Goal: Transaction & Acquisition: Purchase product/service

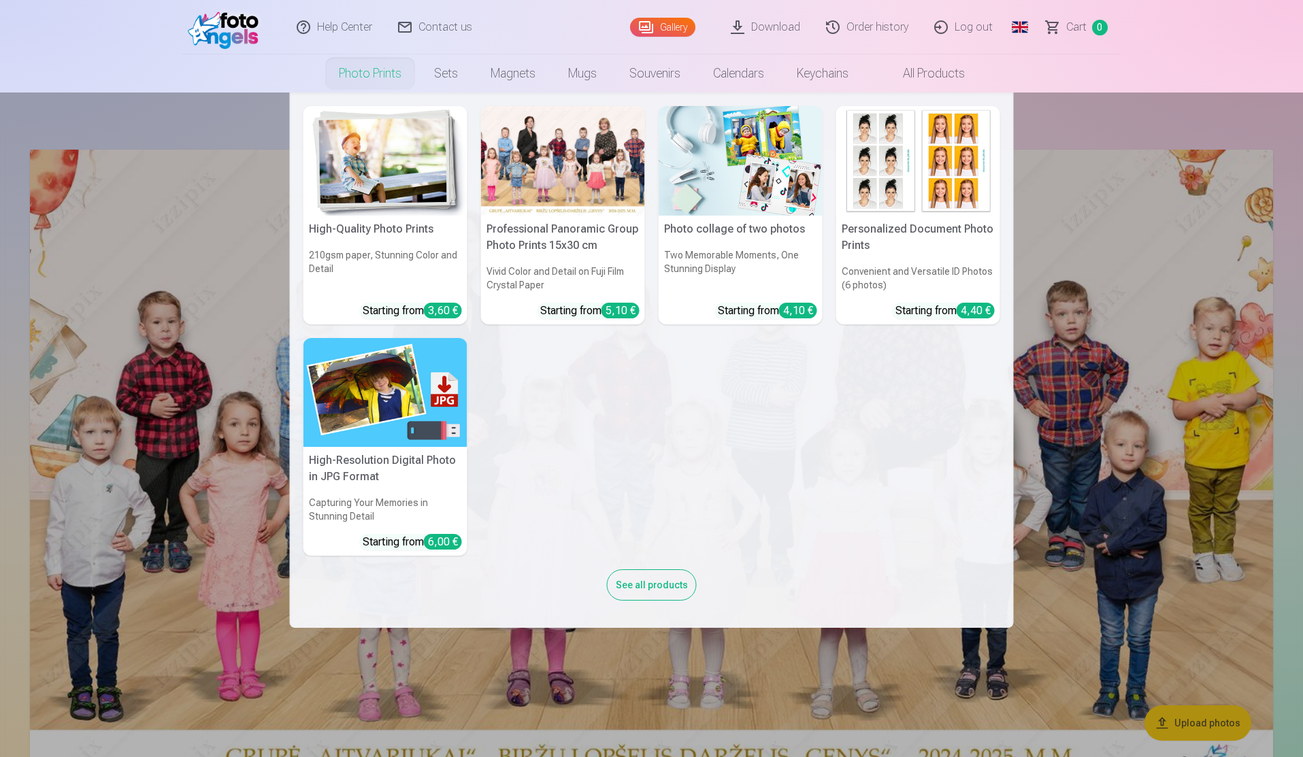
click at [374, 71] on link "Photo prints" at bounding box center [370, 73] width 95 height 38
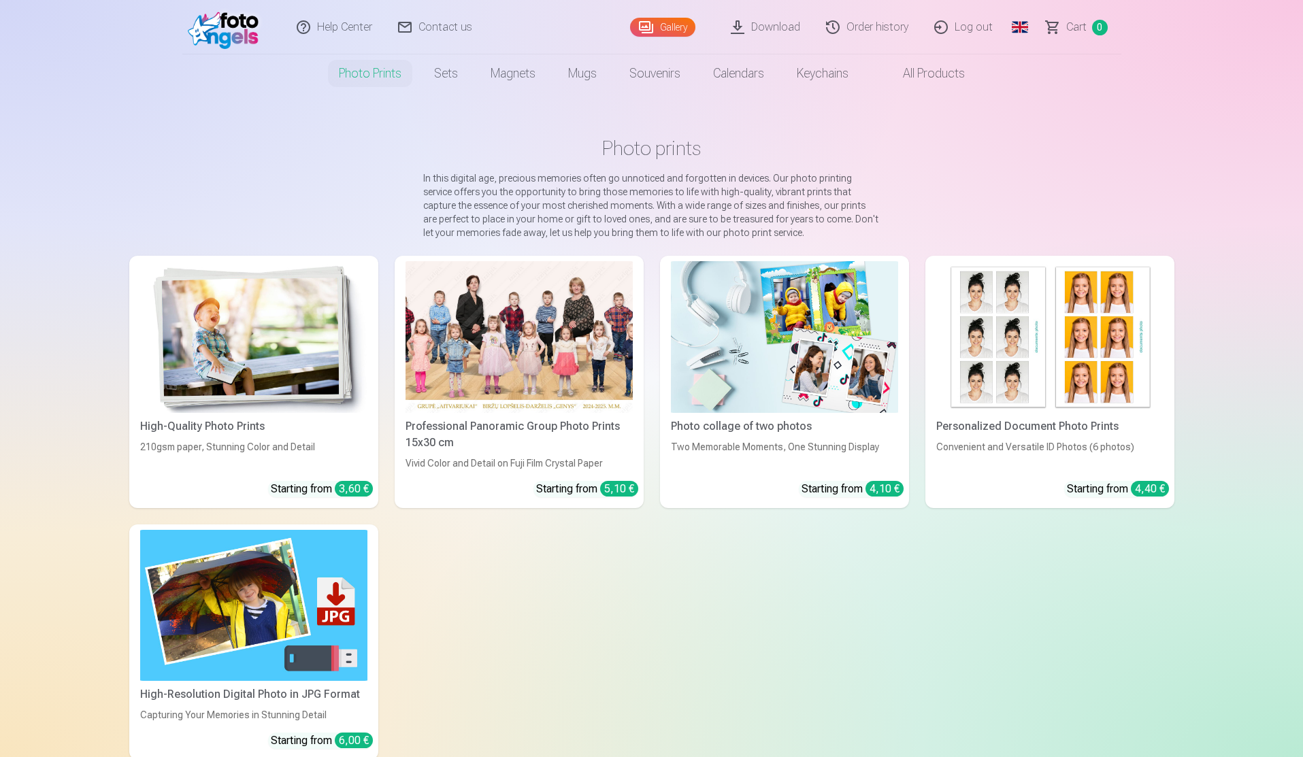
click at [285, 370] on img at bounding box center [253, 337] width 227 height 152
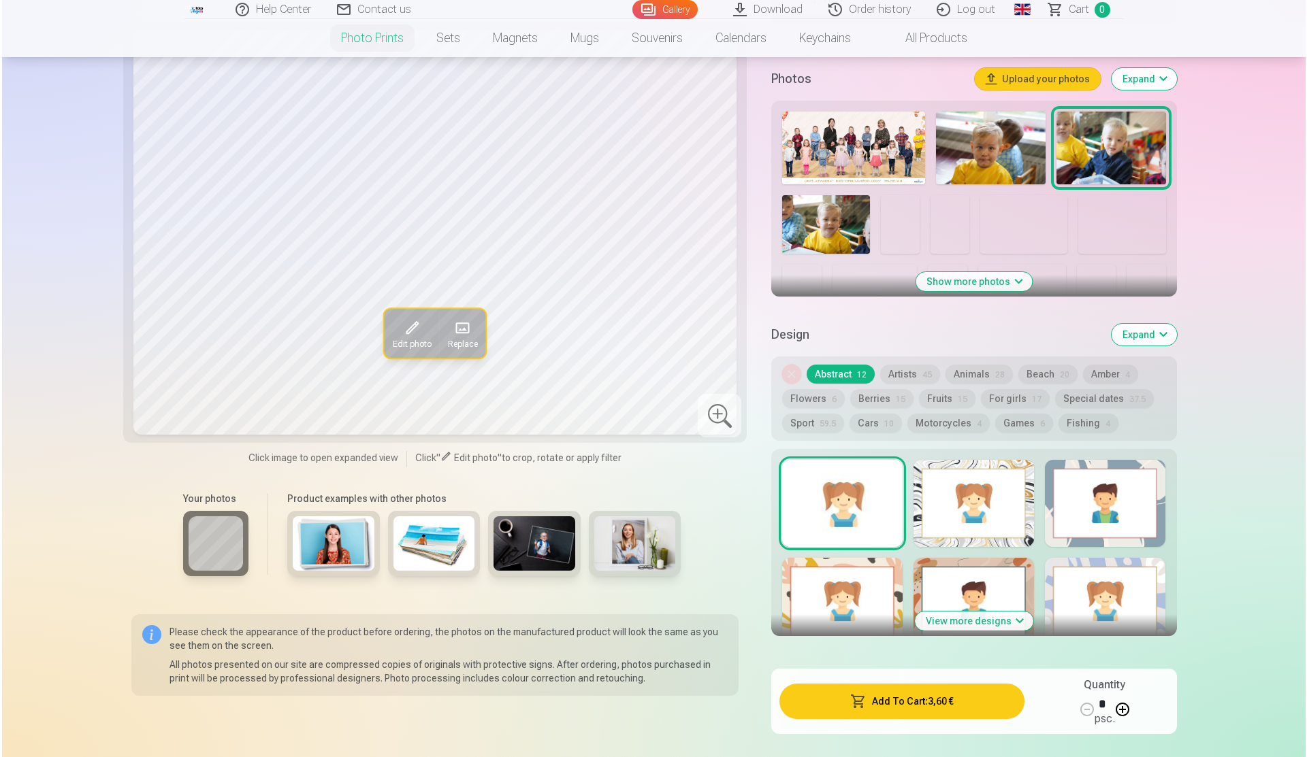
scroll to position [613, 0]
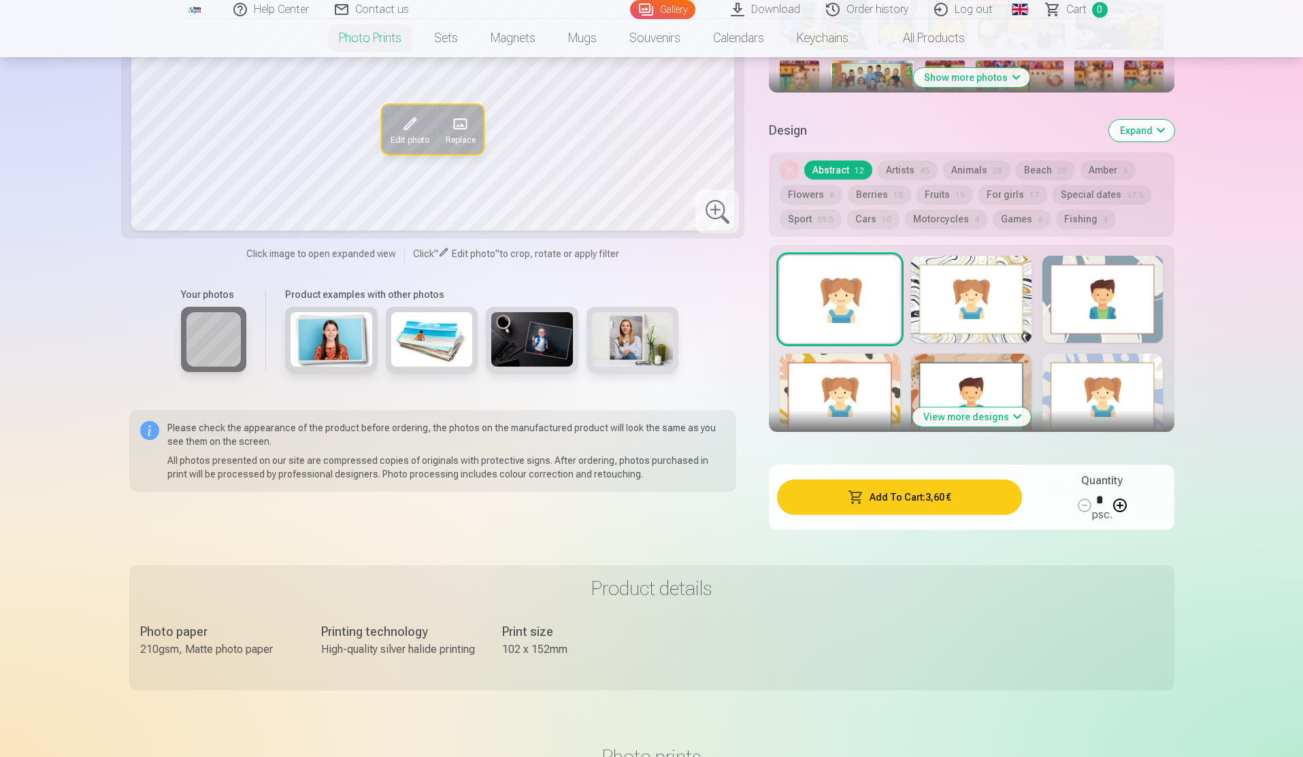
click at [919, 506] on button "Add To Cart : 3,60 €" at bounding box center [899, 497] width 244 height 35
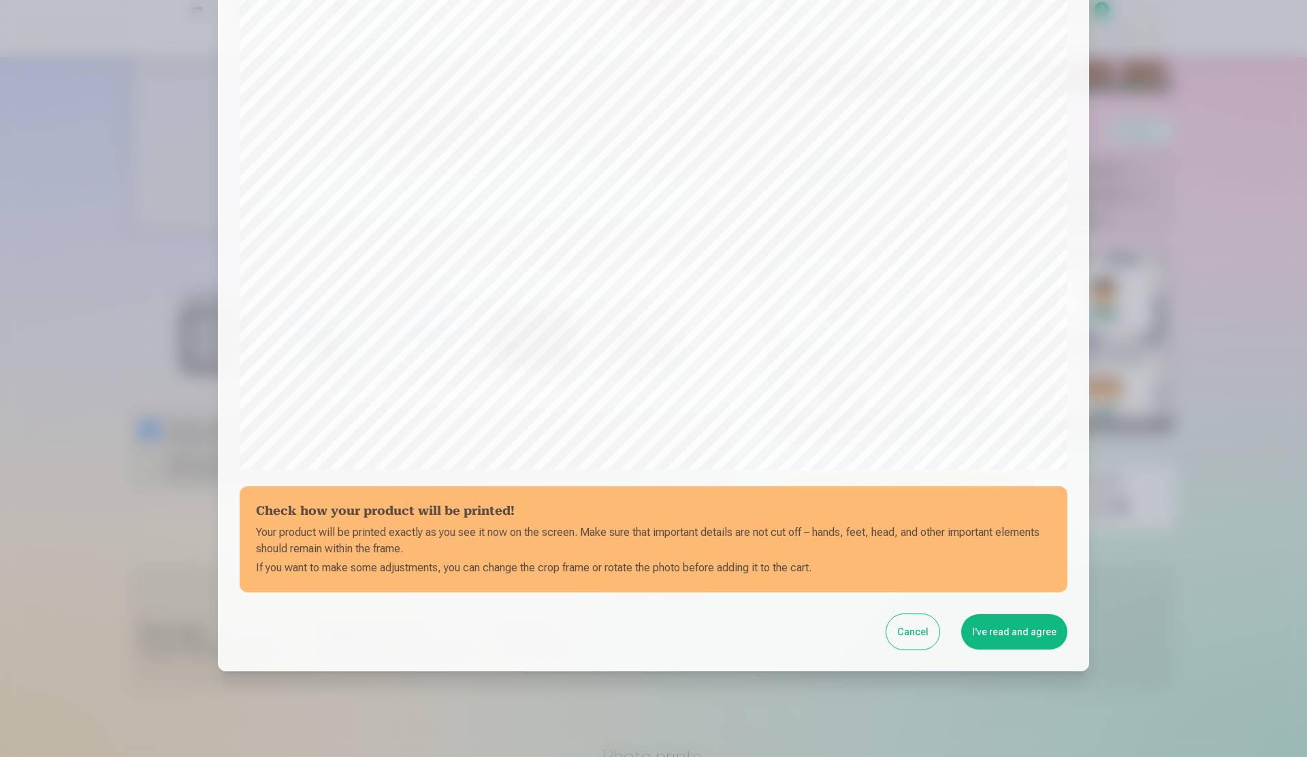
scroll to position [223, 0]
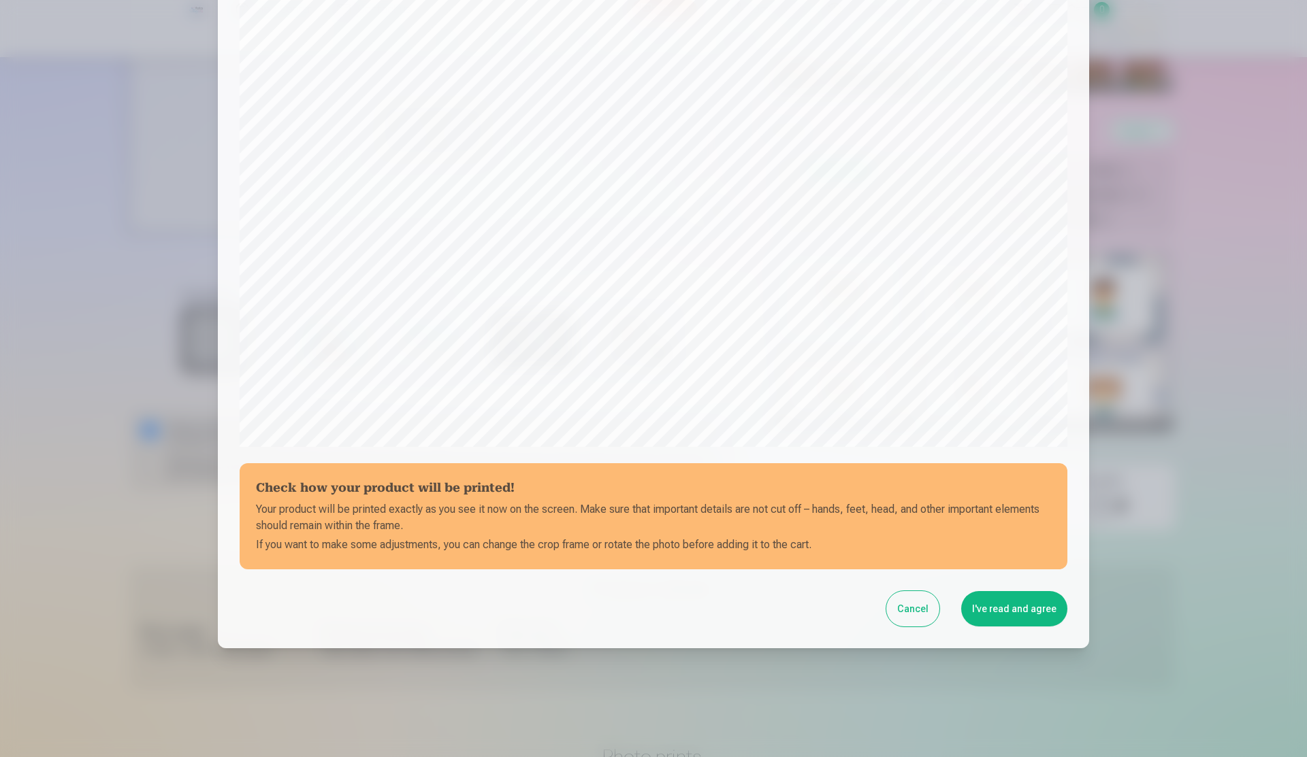
click at [1038, 619] on button "I've read and agree" at bounding box center [1014, 608] width 106 height 35
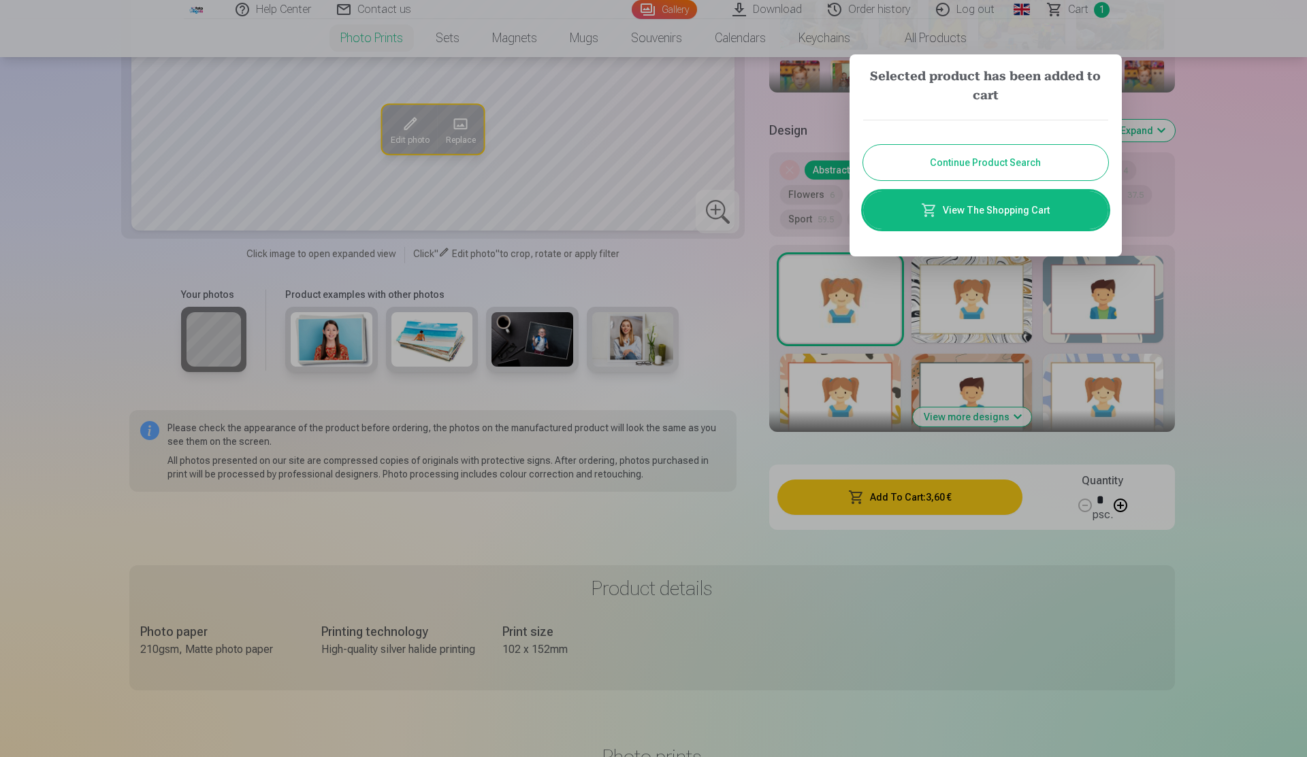
click at [985, 208] on link "View The Shopping Cart" at bounding box center [985, 210] width 245 height 38
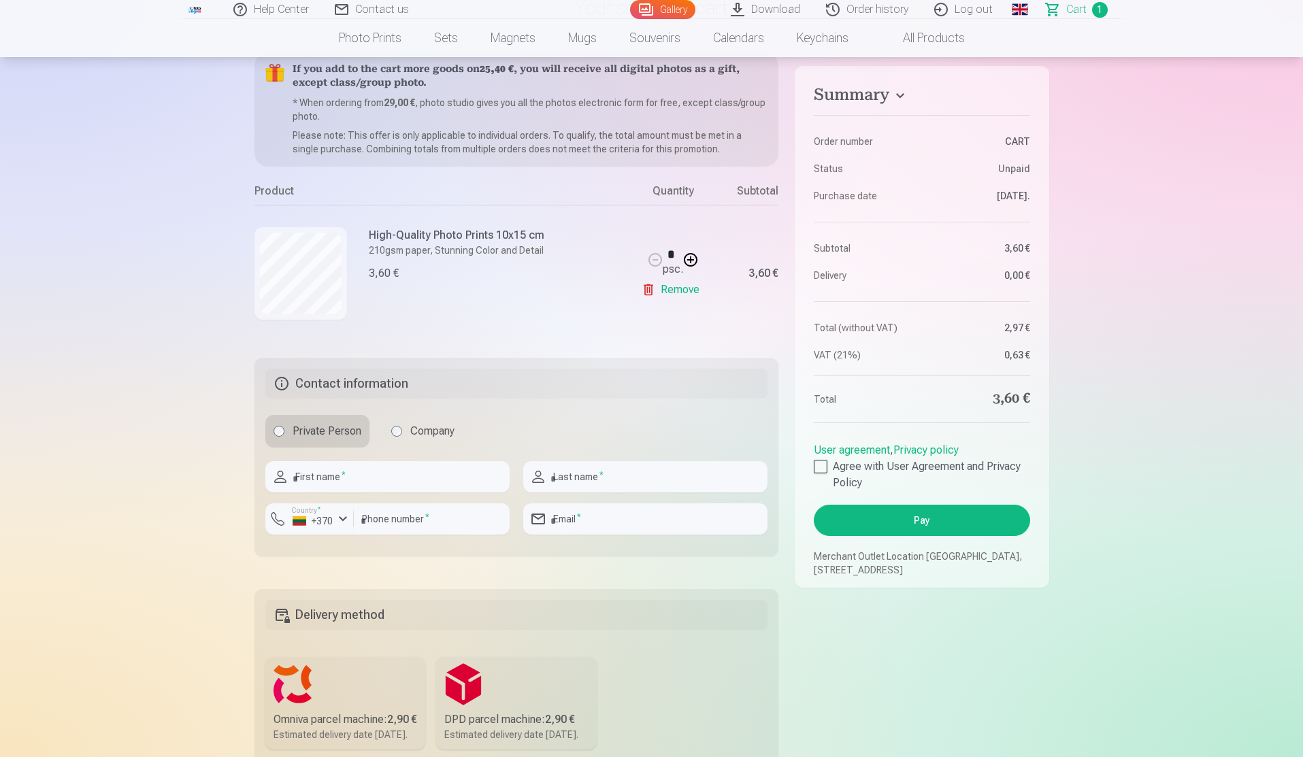
scroll to position [136, 0]
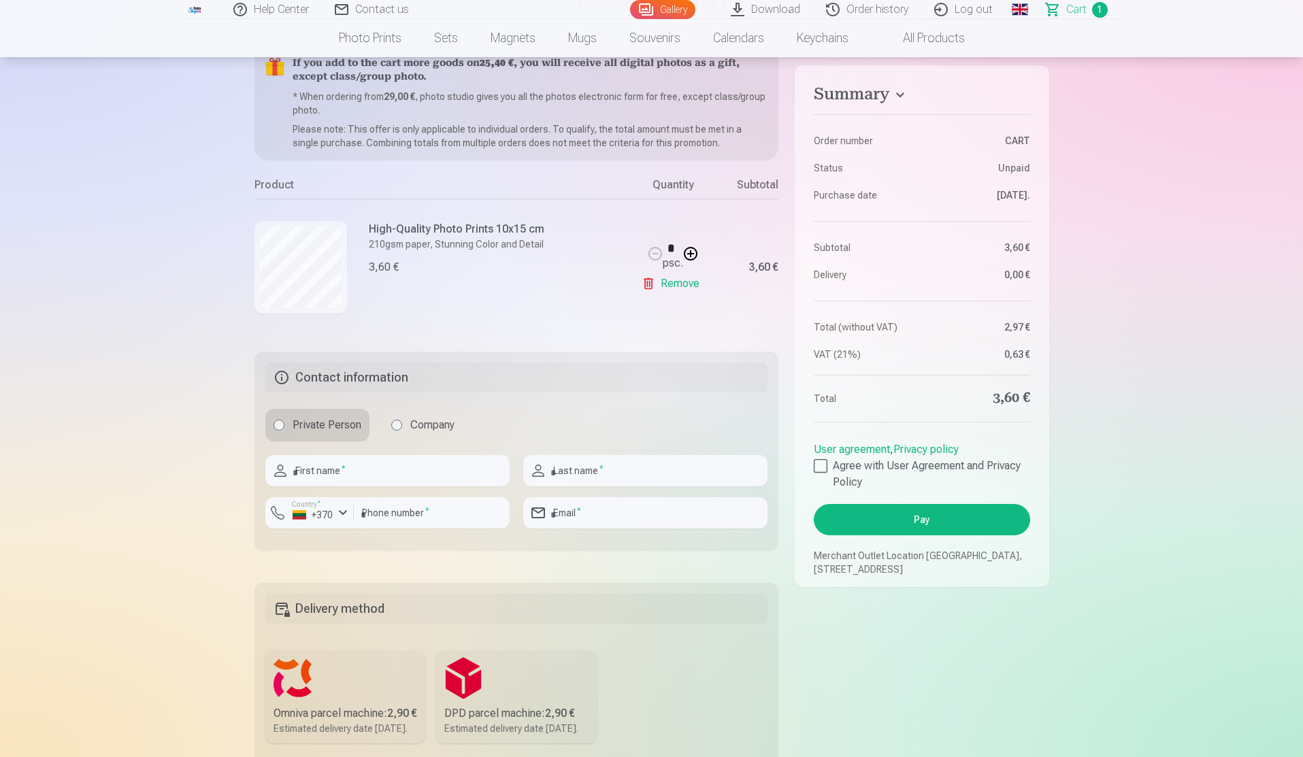
click at [930, 521] on button "Pay" at bounding box center [922, 519] width 216 height 31
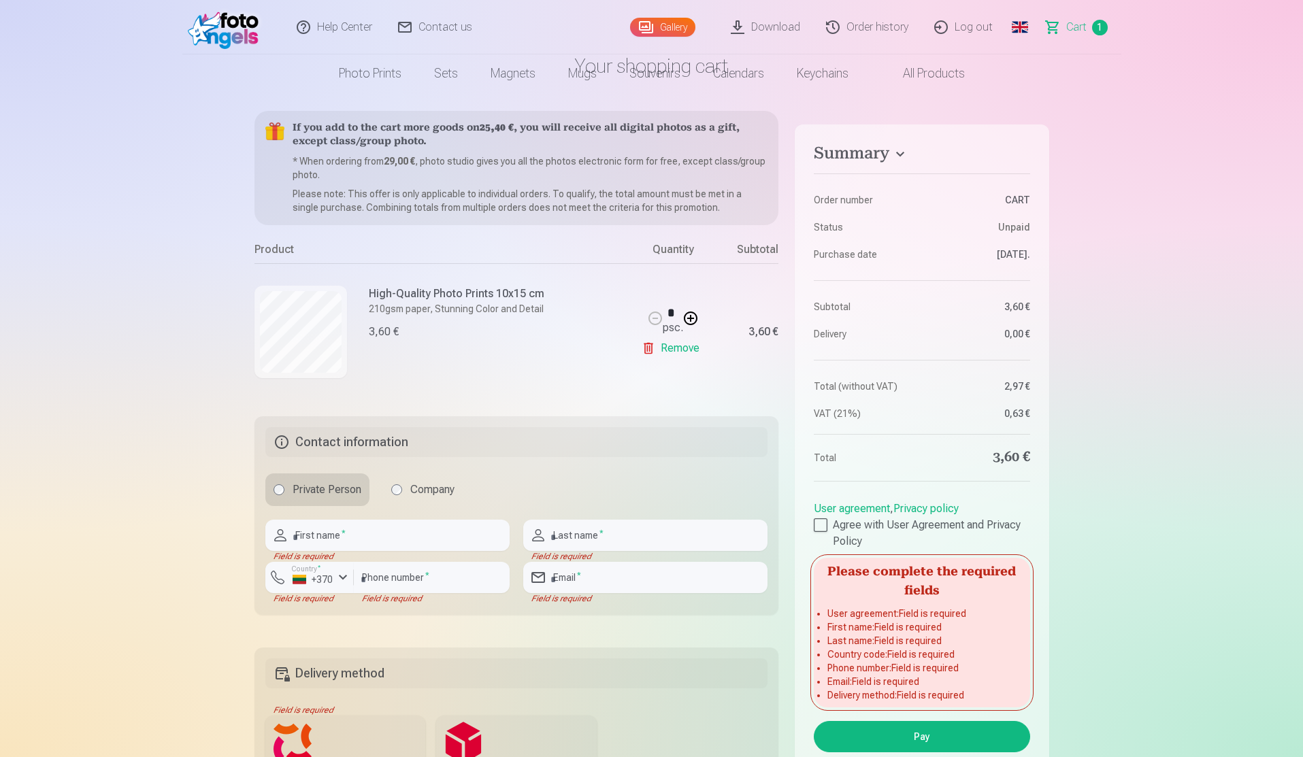
scroll to position [0, 0]
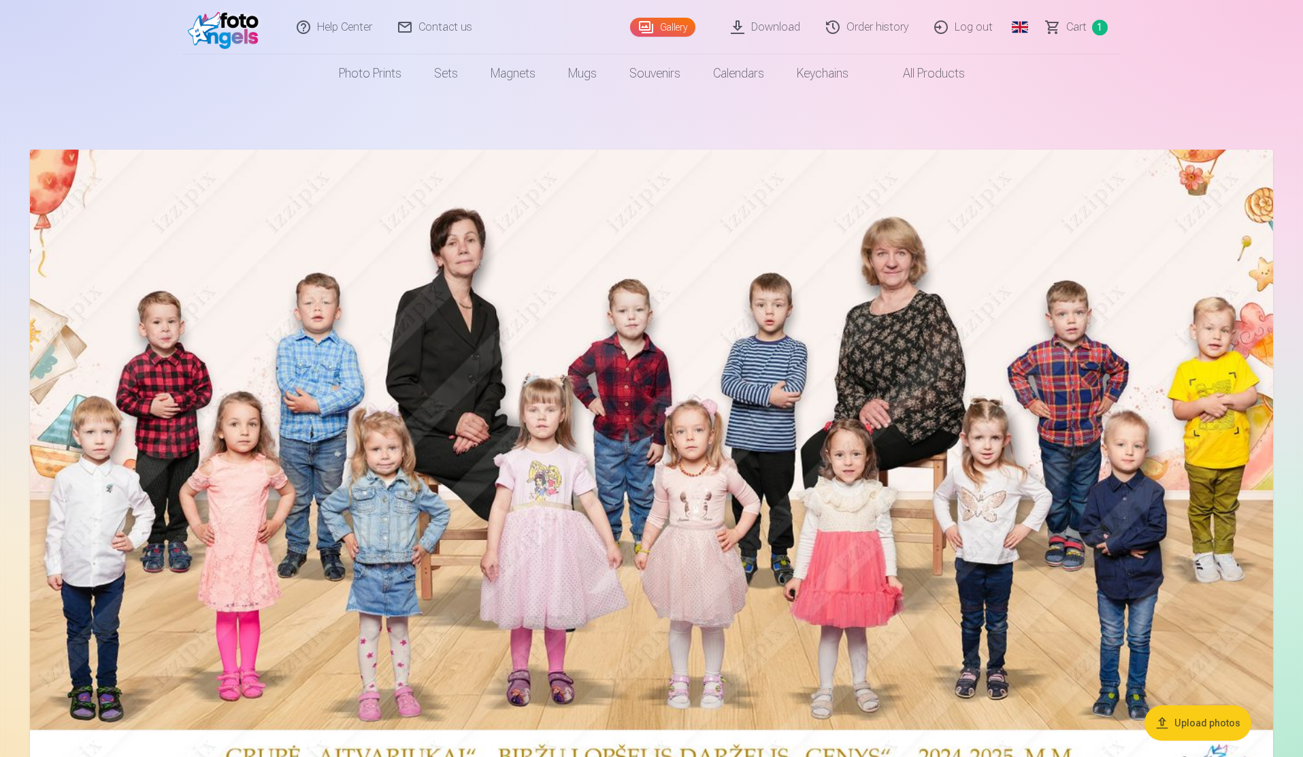
click at [1077, 22] on span "Сart" at bounding box center [1076, 27] width 20 height 16
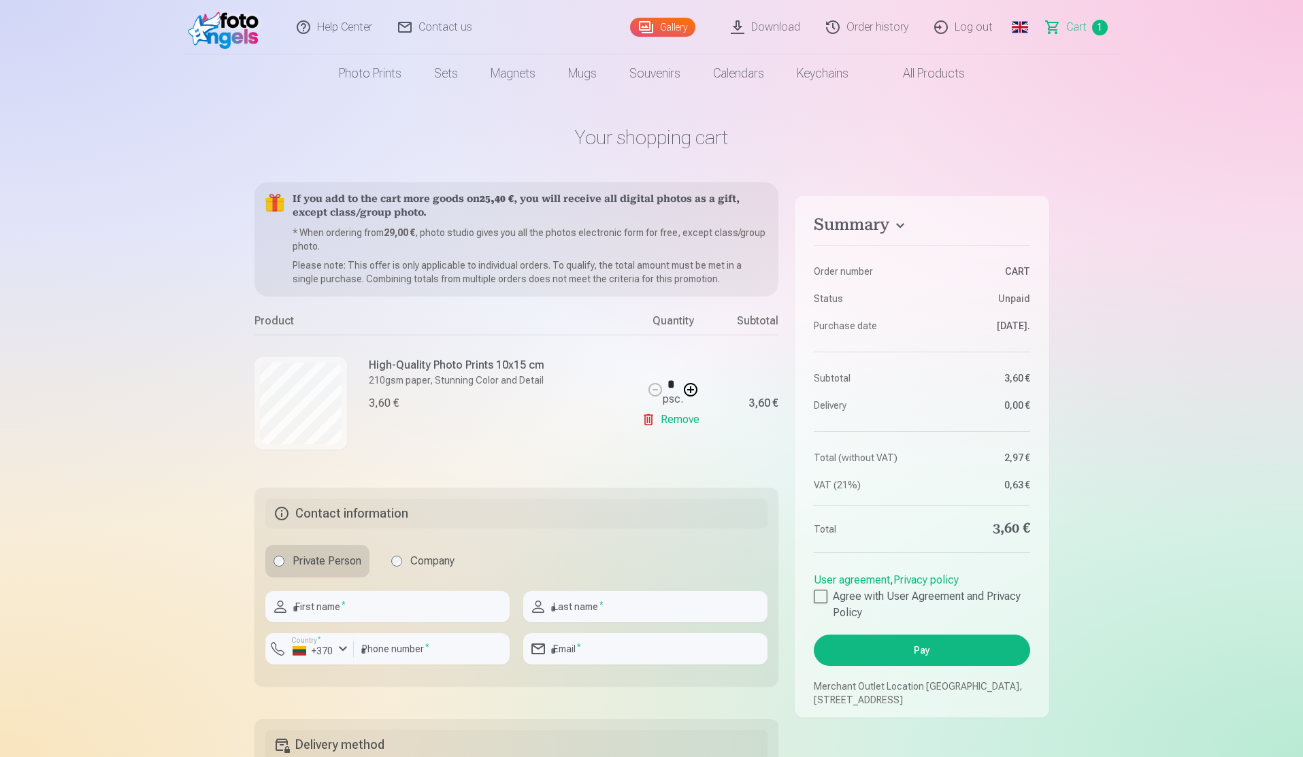
click at [774, 27] on link "Download" at bounding box center [766, 27] width 95 height 54
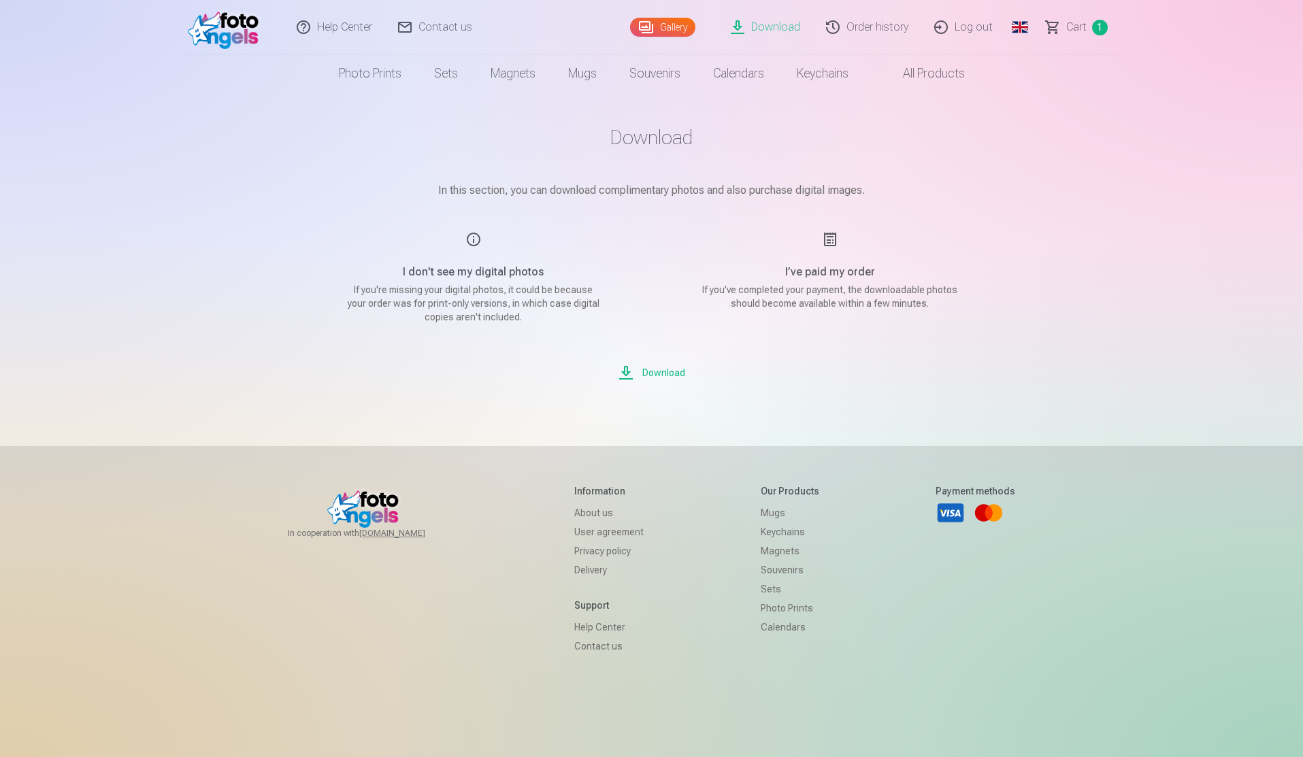
click at [1083, 32] on span "Сart" at bounding box center [1076, 27] width 20 height 16
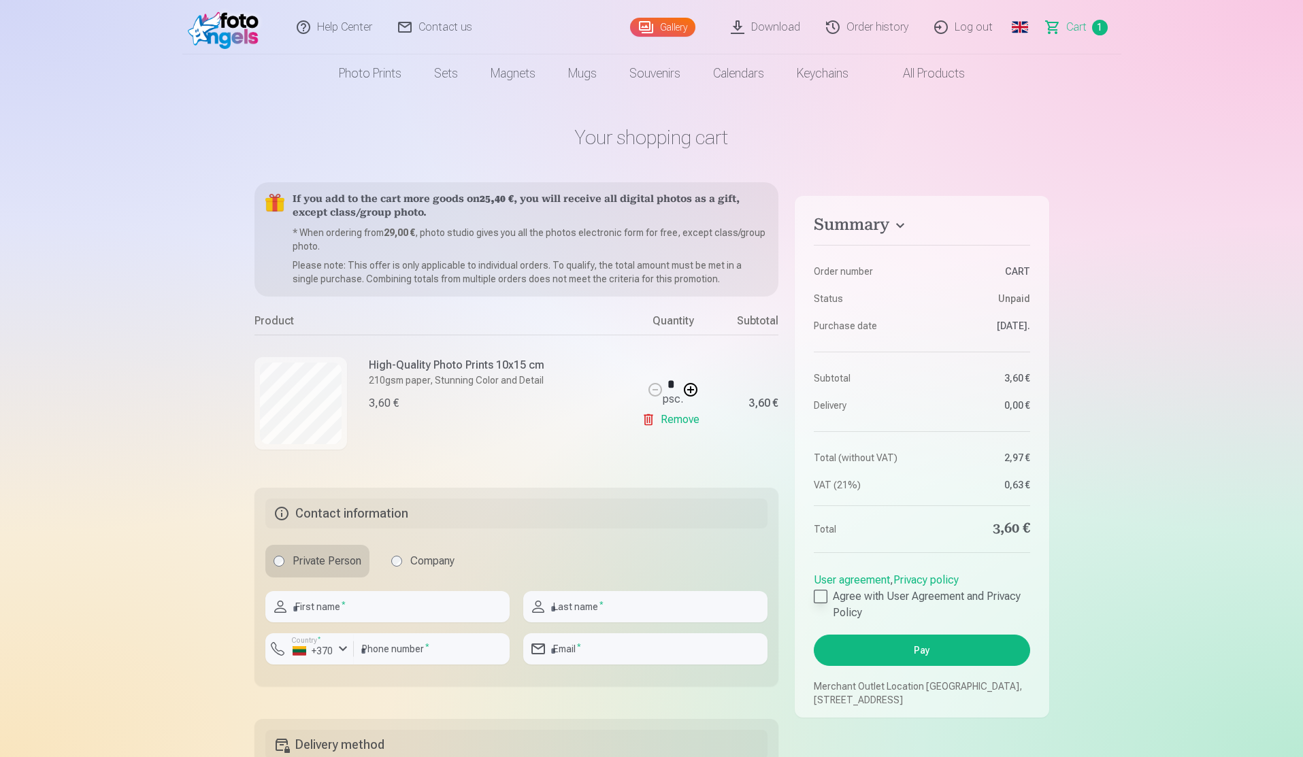
click at [824, 594] on div at bounding box center [821, 597] width 14 height 14
click at [892, 654] on button "Pay" at bounding box center [922, 650] width 216 height 31
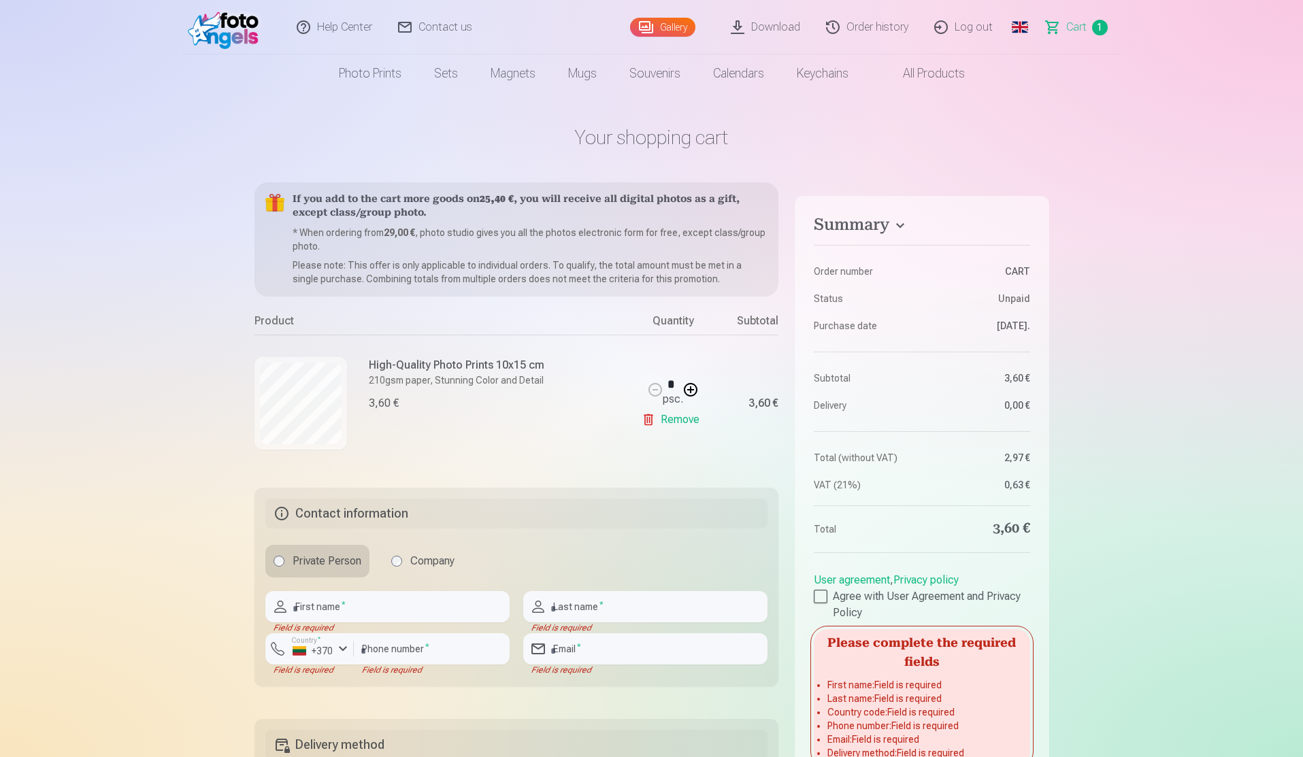
click at [877, 31] on link "Order history" at bounding box center [868, 27] width 108 height 54
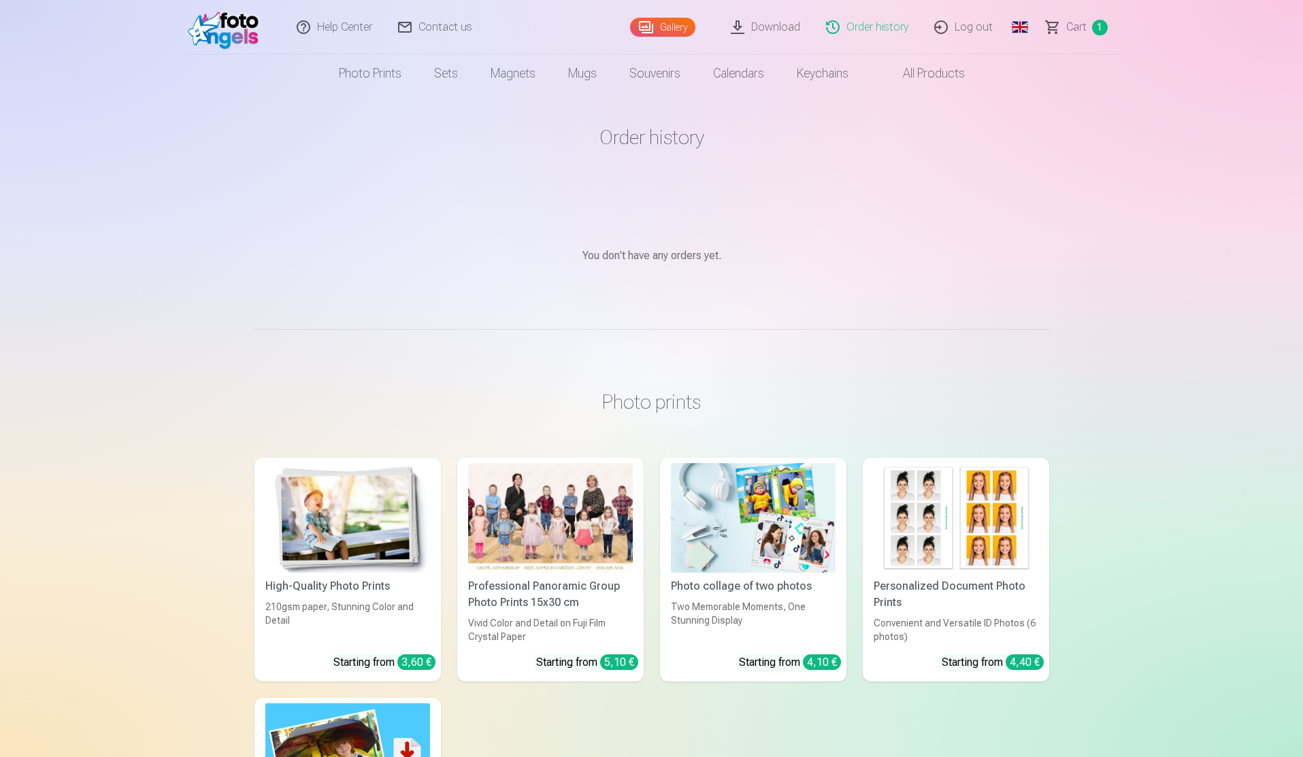
click at [1070, 21] on span "Сart" at bounding box center [1076, 27] width 20 height 16
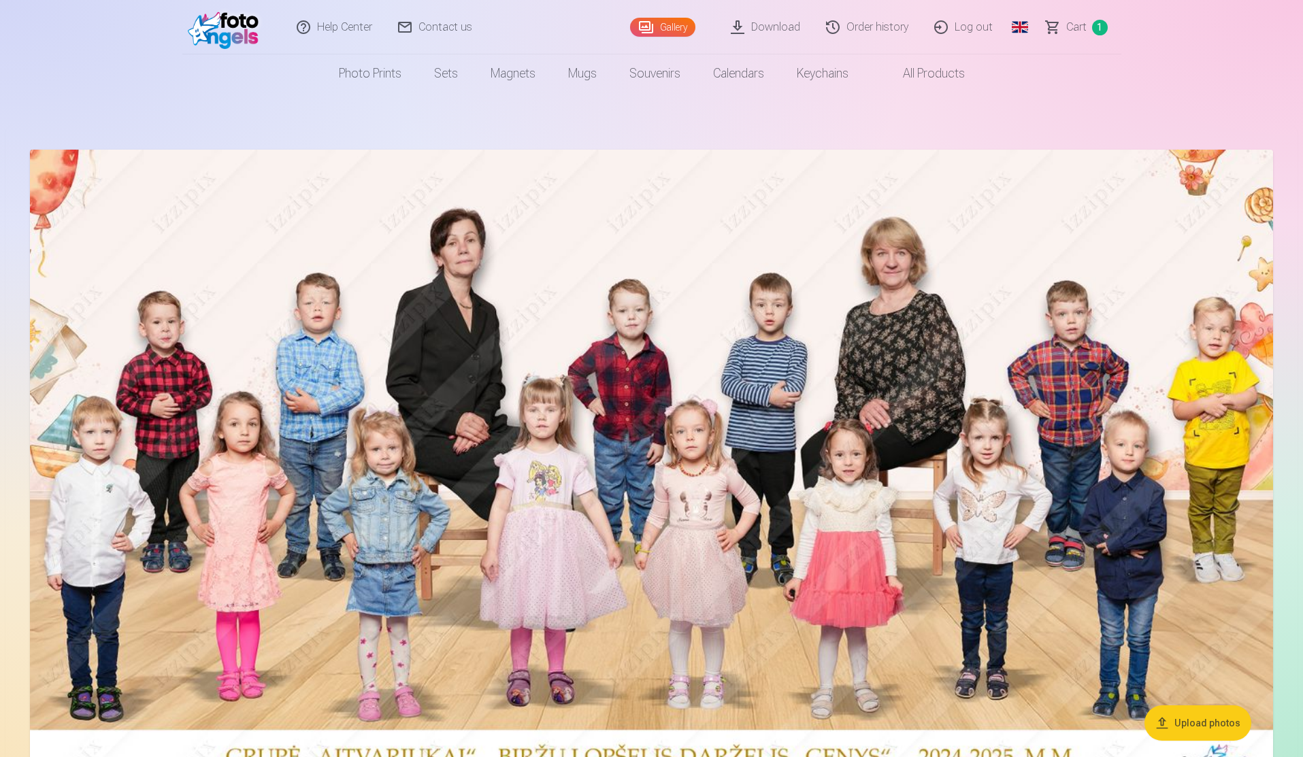
click at [1058, 35] on link "Сart 1" at bounding box center [1078, 27] width 88 height 54
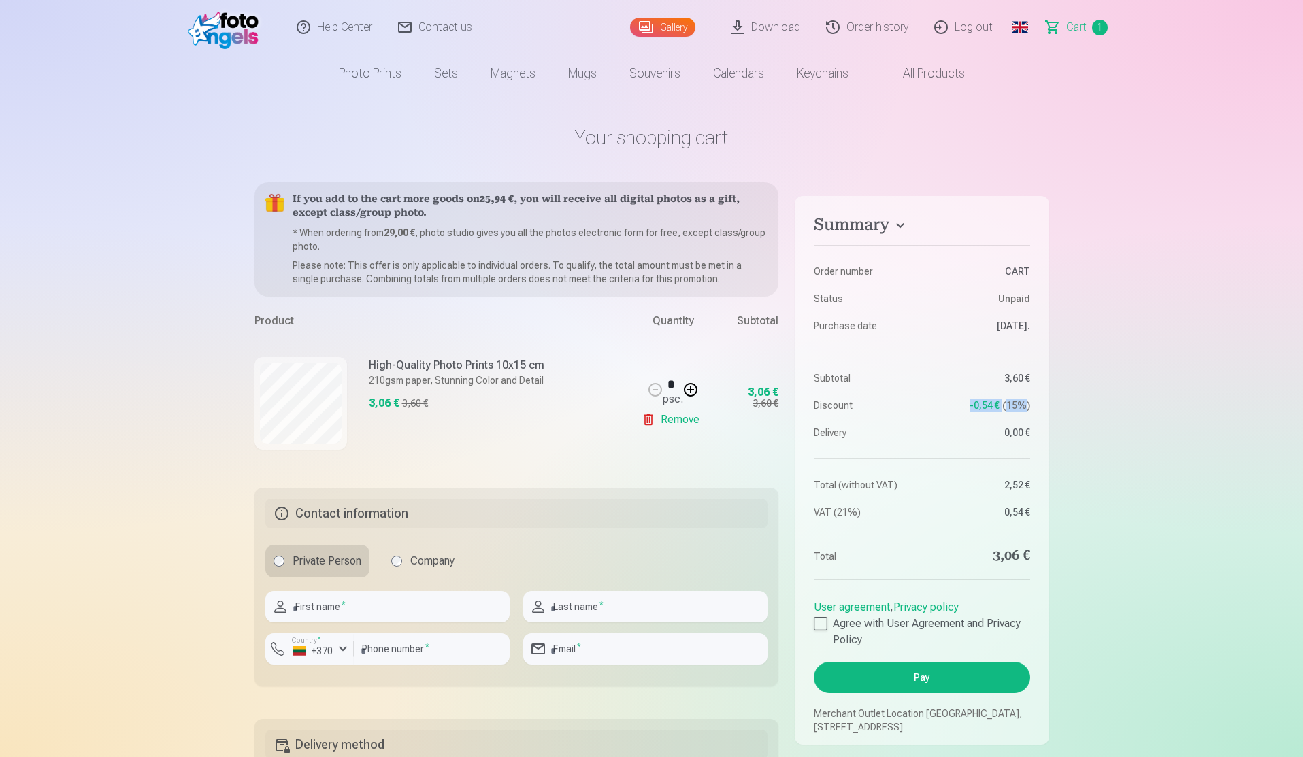
drag, startPoint x: 966, startPoint y: 405, endPoint x: 1032, endPoint y: 412, distance: 67.0
click at [1032, 412] on aside "Summary Order number CART Status Unpaid Purchase date 19.08.2025. Subtotal 3,60…" at bounding box center [922, 470] width 254 height 549
drag, startPoint x: 819, startPoint y: 410, endPoint x: 841, endPoint y: 421, distance: 24.3
click at [832, 418] on dl "Order number CART Status Unpaid Purchase date 19.08.2025. Subtotal 3,60 € Disco…" at bounding box center [922, 380] width 216 height 280
drag, startPoint x: 962, startPoint y: 403, endPoint x: 1056, endPoint y: 413, distance: 94.5
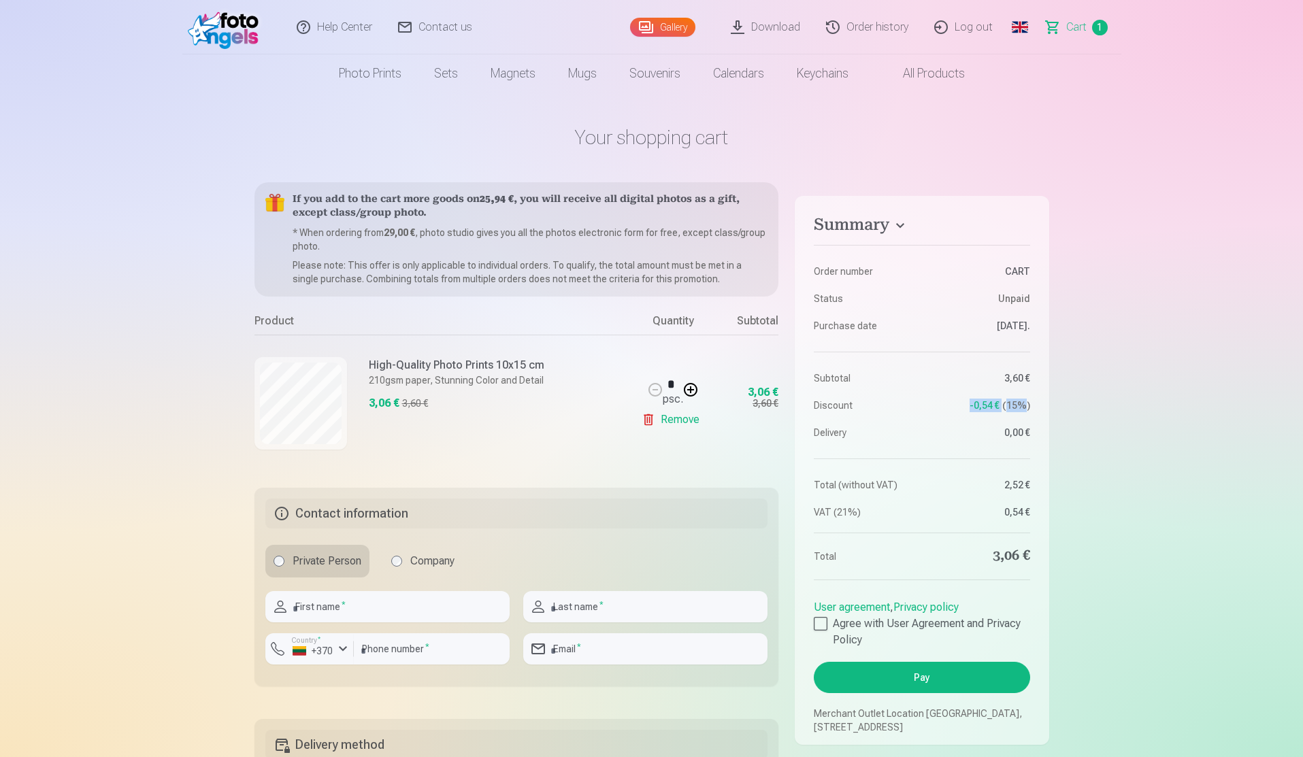
click at [682, 417] on link "Remove" at bounding box center [673, 419] width 63 height 27
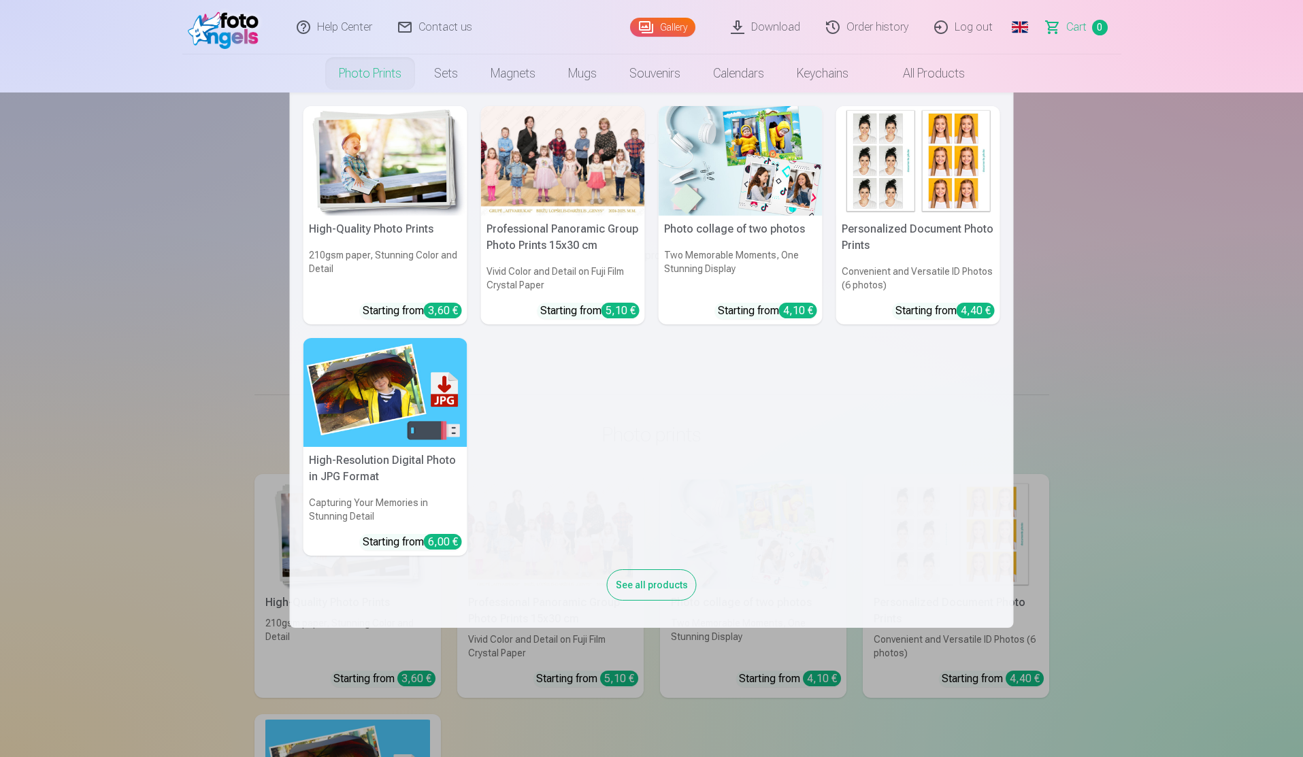
click at [363, 179] on img at bounding box center [386, 161] width 164 height 110
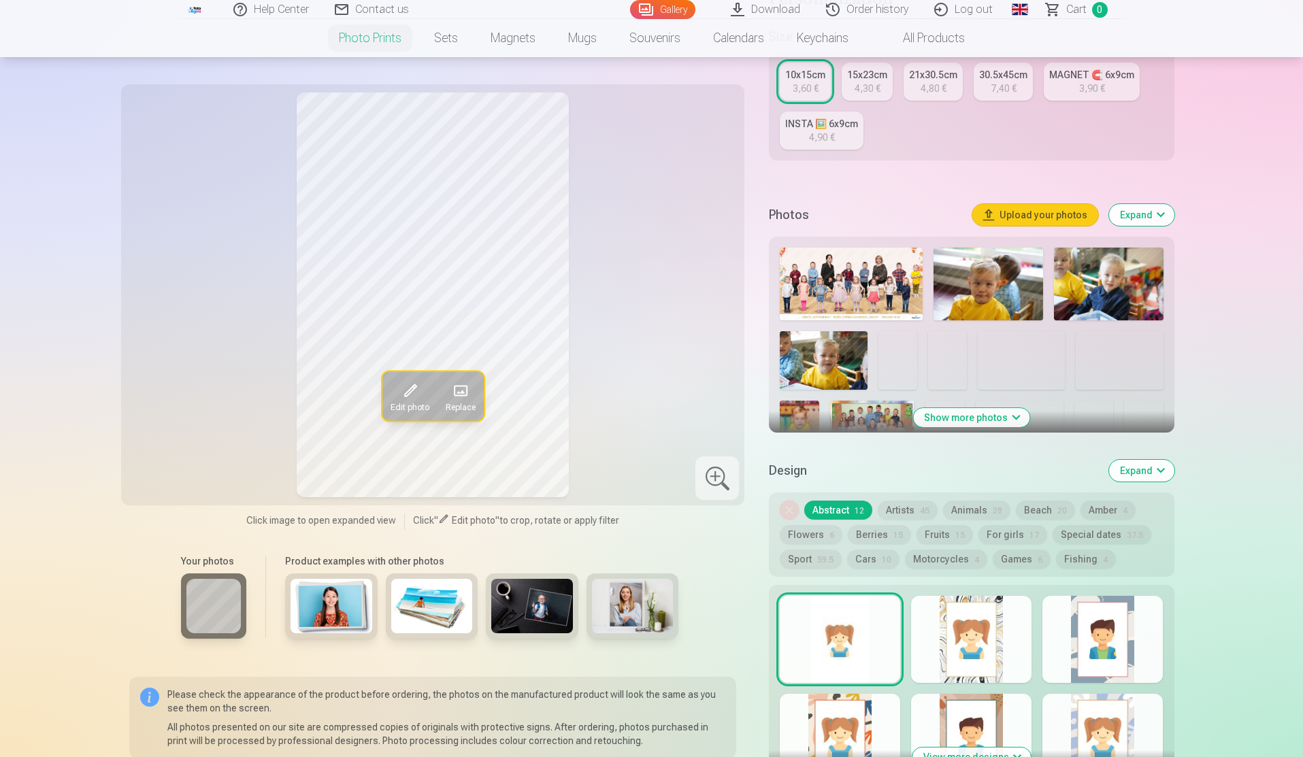
scroll to position [476, 0]
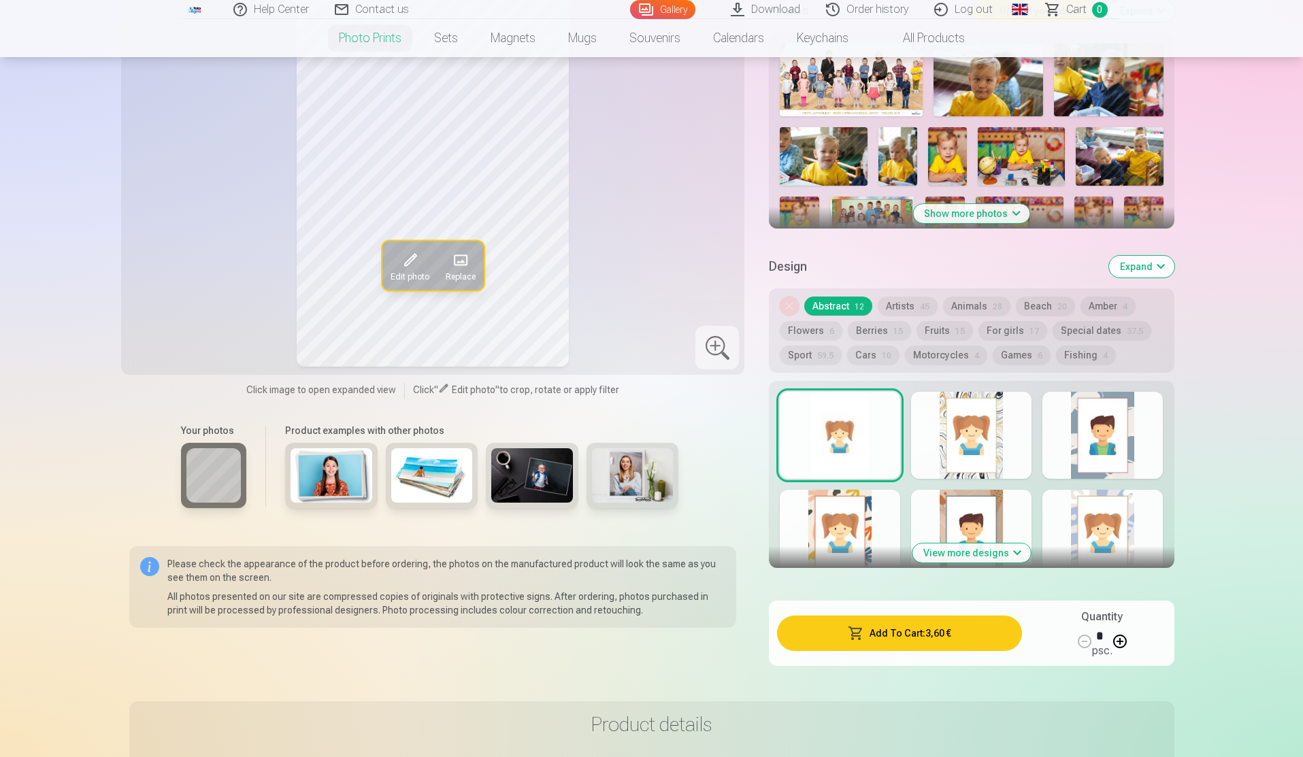
click at [1077, 13] on span "Сart" at bounding box center [1076, 9] width 20 height 16
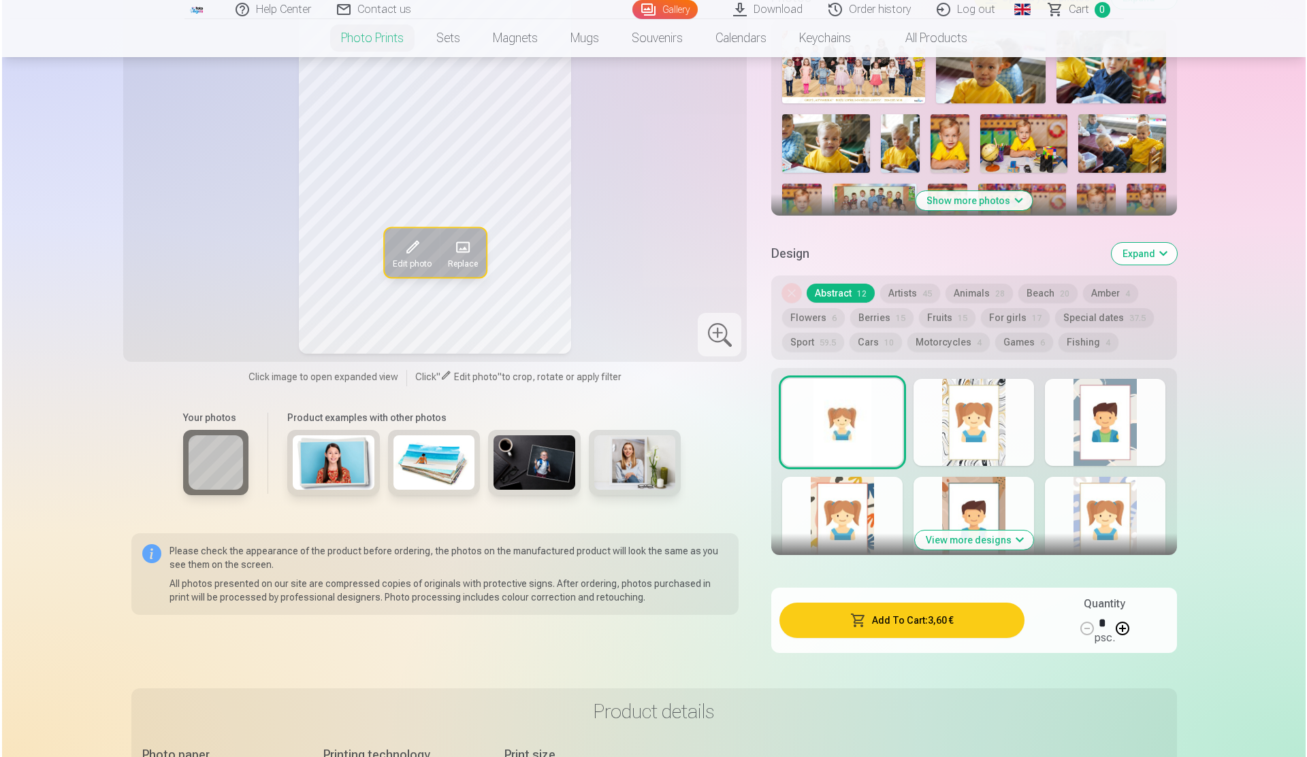
scroll to position [613, 0]
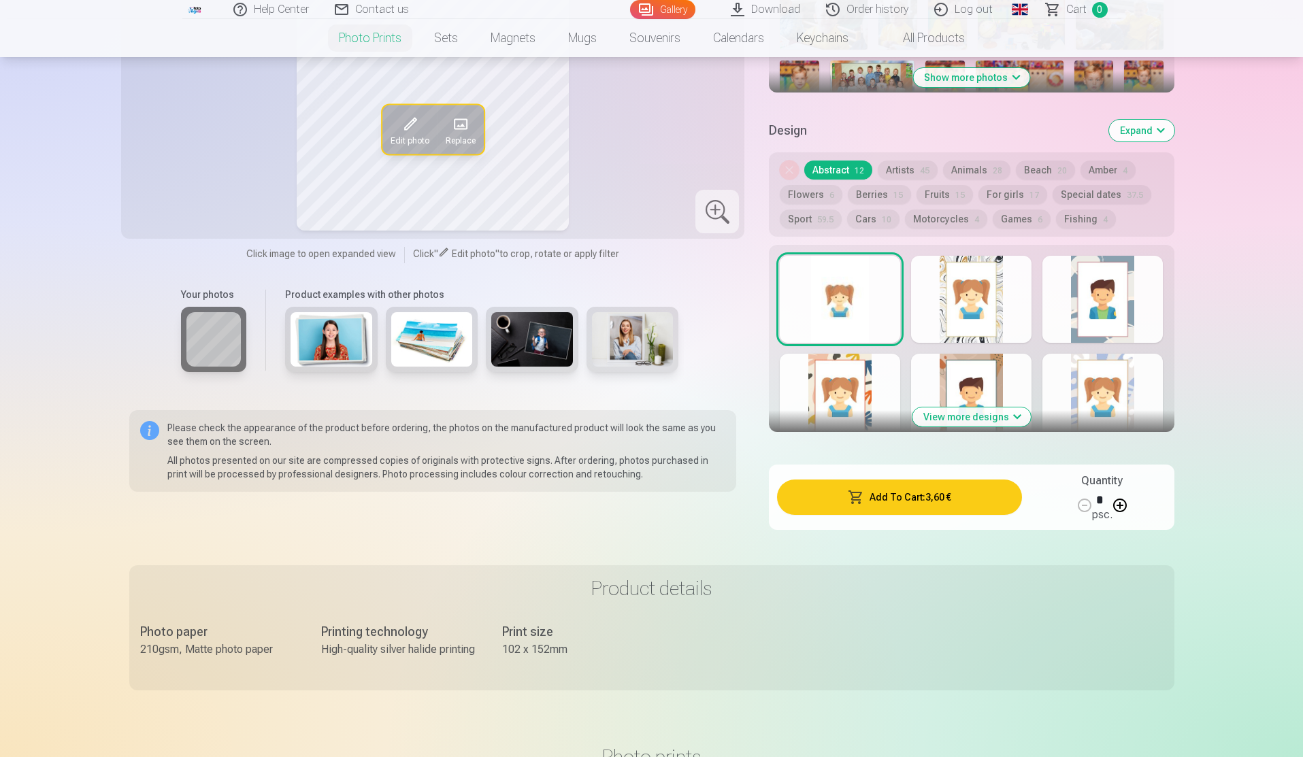
click at [961, 506] on button "Add To Cart : 3,60 €" at bounding box center [899, 497] width 244 height 35
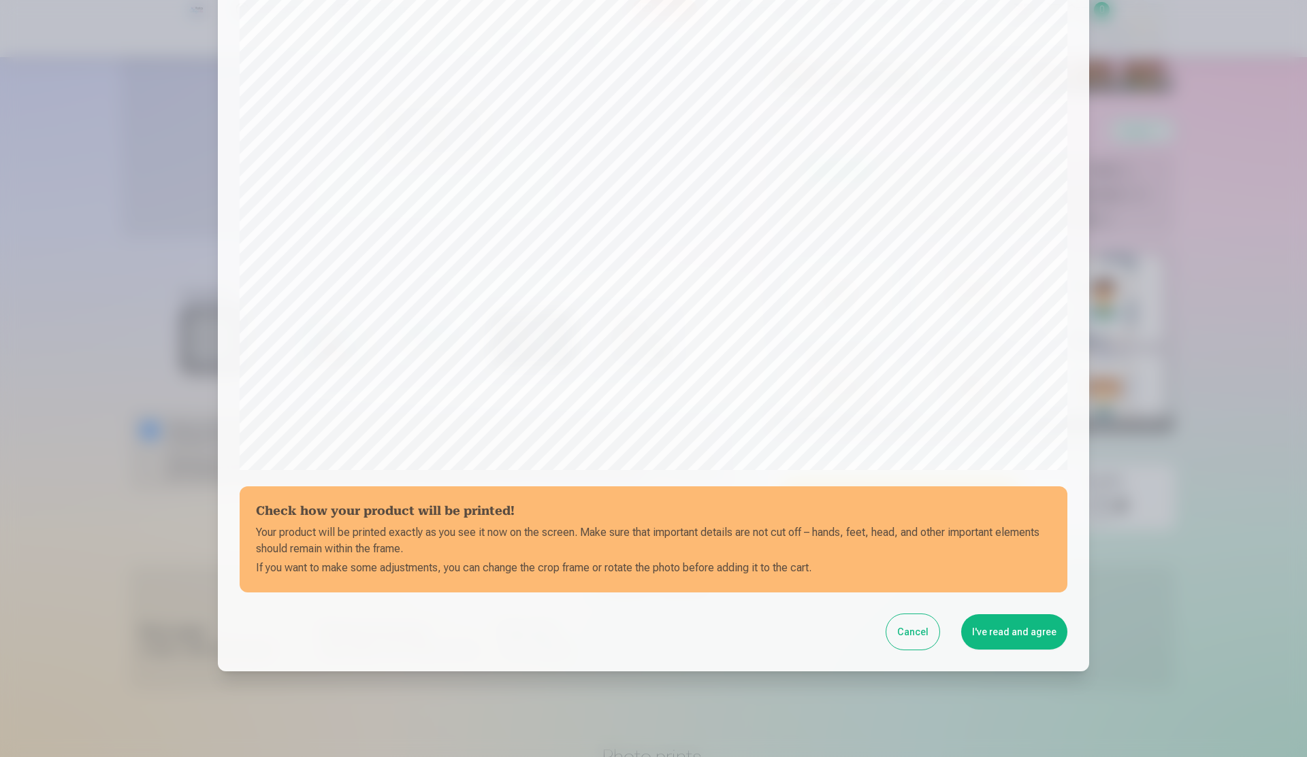
scroll to position [223, 0]
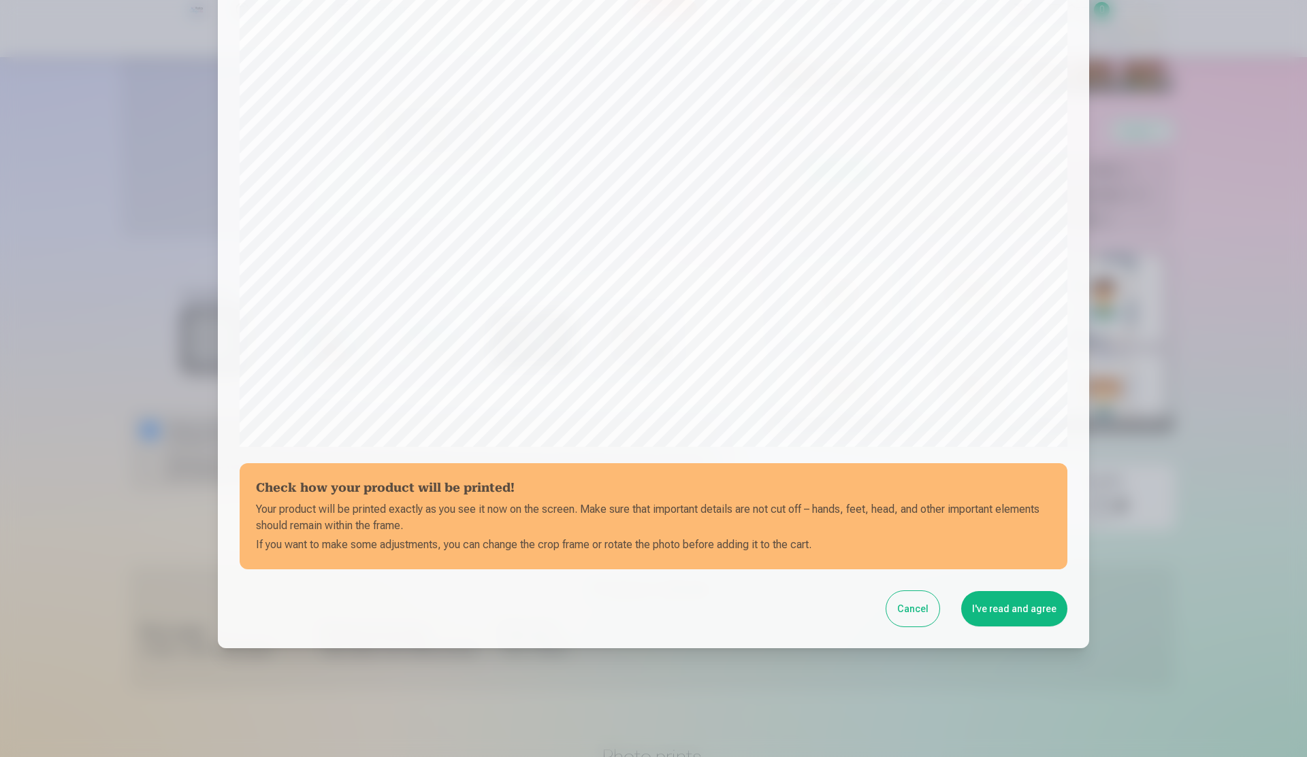
click at [1024, 608] on button "I've read and agree" at bounding box center [1014, 608] width 106 height 35
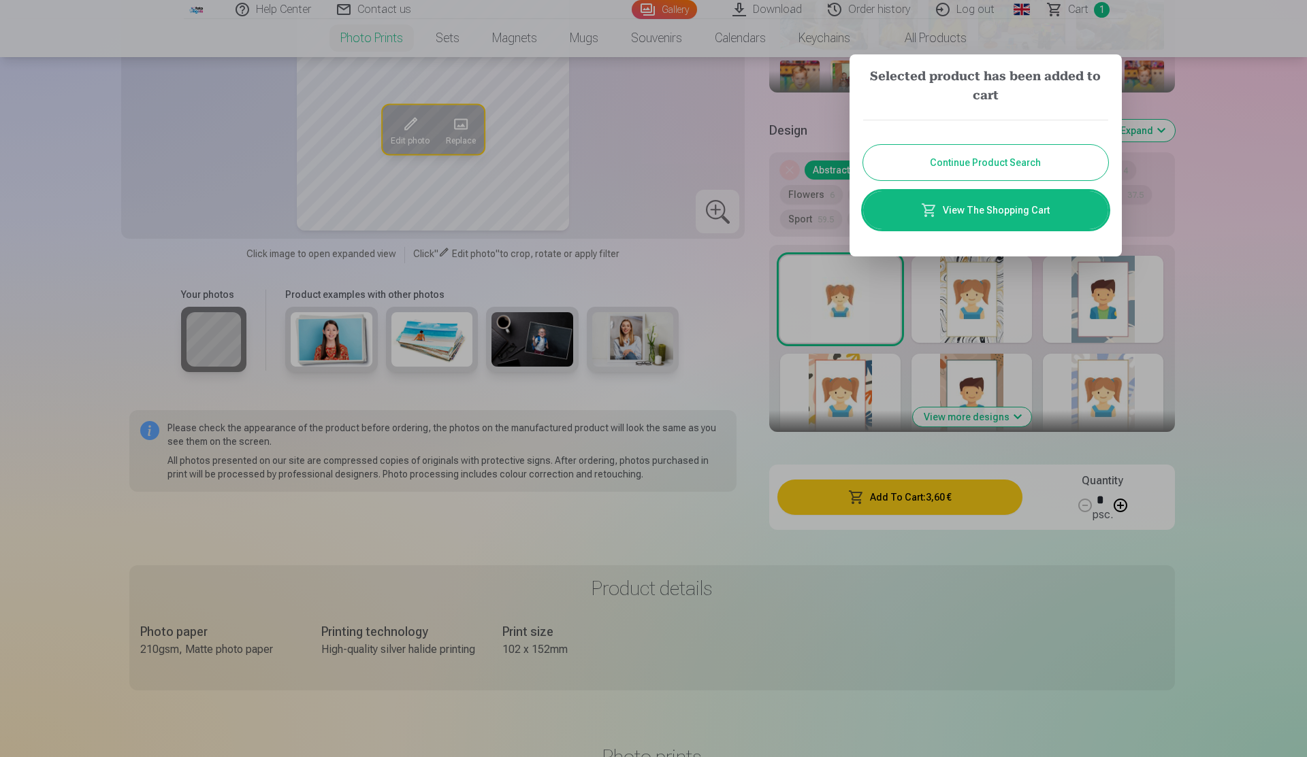
click at [1025, 201] on link "View The Shopping Cart" at bounding box center [985, 210] width 245 height 38
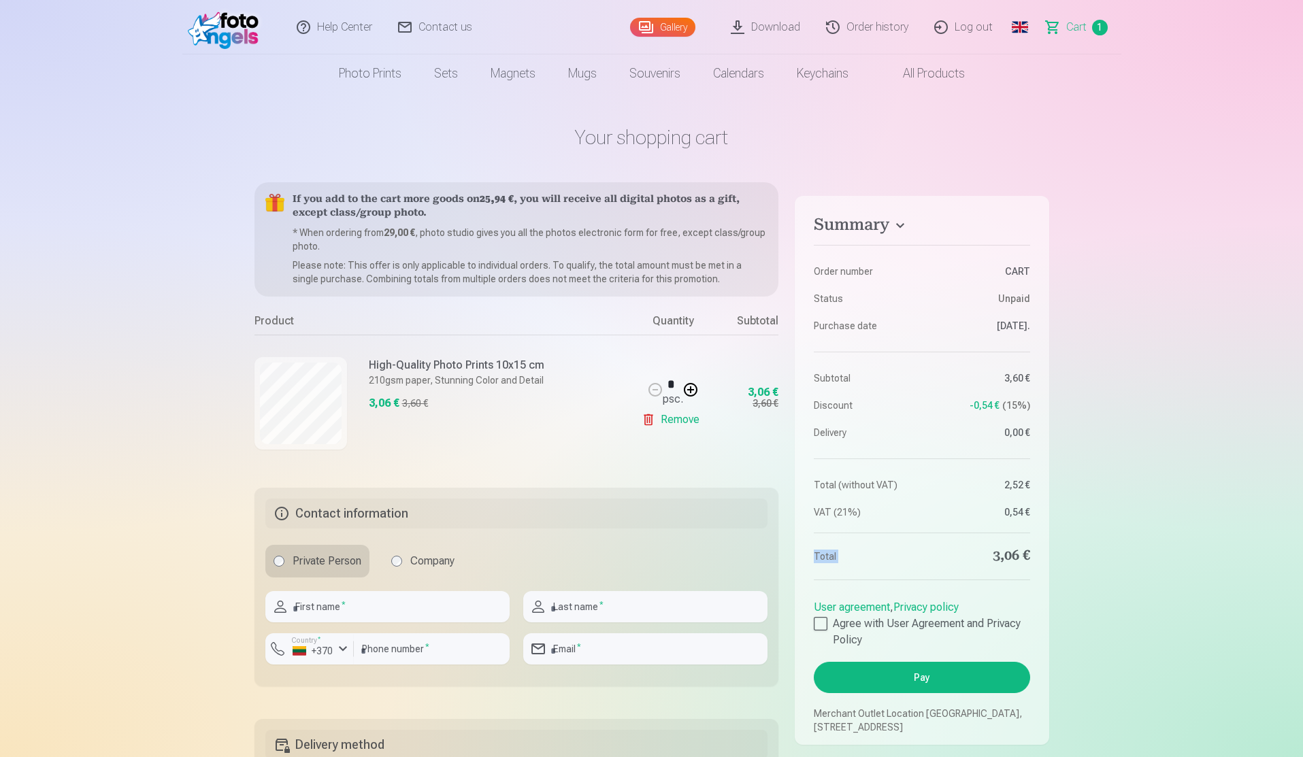
drag, startPoint x: 996, startPoint y: 558, endPoint x: 1028, endPoint y: 570, distance: 34.3
click at [1028, 570] on aside "Summary Order number CART Status Unpaid Purchase date 19.08.2025. Subtotal 3,60…" at bounding box center [922, 470] width 254 height 549
